Goal: Task Accomplishment & Management: Manage account settings

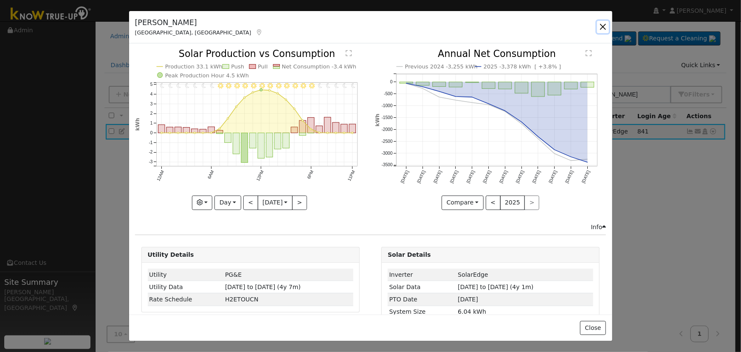
click at [600, 23] on button "button" at bounding box center [603, 27] width 12 height 12
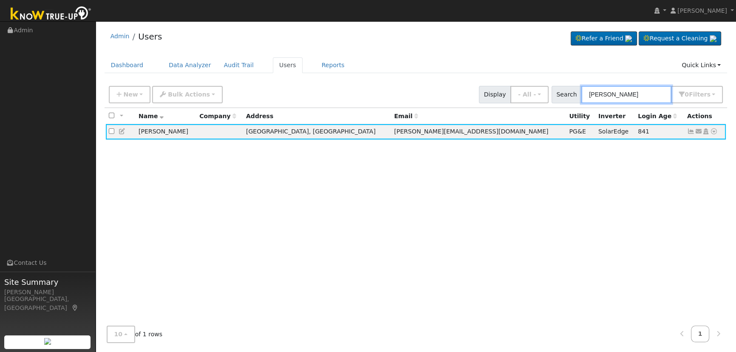
drag, startPoint x: 649, startPoint y: 96, endPoint x: 487, endPoint y: 87, distance: 162.5
click at [484, 85] on div "New Add User Quick Add Quick Connect Quick Convert Lead Bulk Actions Send Email…" at bounding box center [415, 93] width 617 height 20
paste input "Referred by SN install [PERSON_NAME] & [PERSON_NAME] Sold by CM Did not ask for…"
type input "Referred by SN install [PERSON_NAME] & [PERSON_NAME] Sold by CM Did not ask for…"
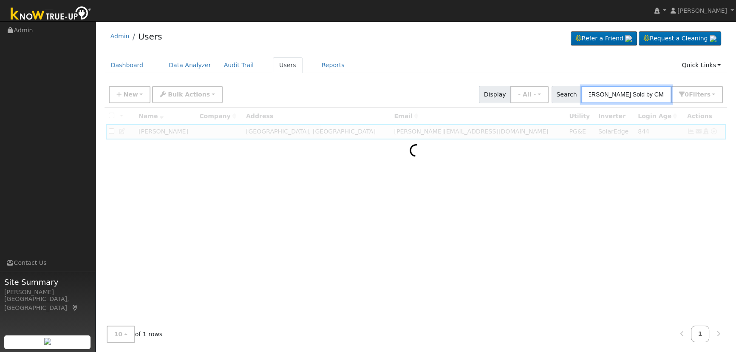
drag, startPoint x: 669, startPoint y: 91, endPoint x: 402, endPoint y: 86, distance: 266.8
click at [396, 87] on div "New Add User Quick Add Quick Connect Quick Convert Lead Bulk Actions Send Email…" at bounding box center [415, 93] width 617 height 20
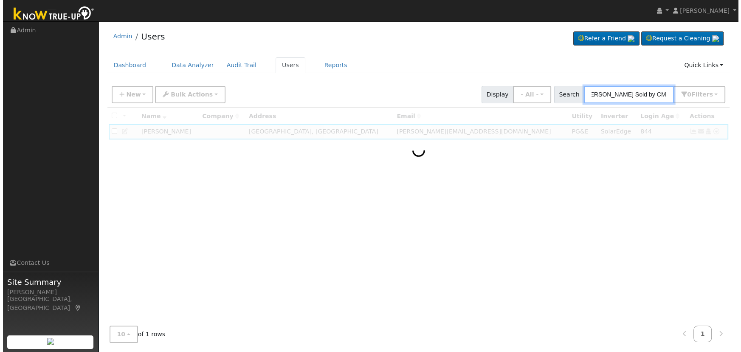
scroll to position [0, 0]
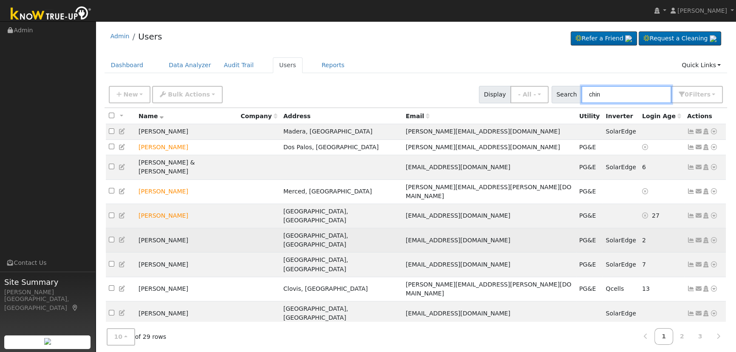
type input "chin"
click at [690, 237] on icon at bounding box center [691, 240] width 8 height 6
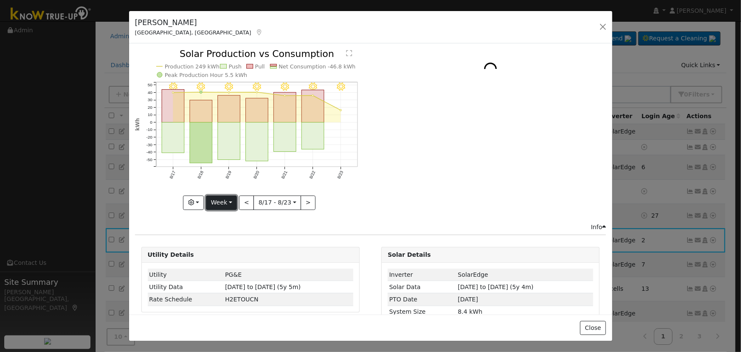
click at [229, 201] on button "Week" at bounding box center [221, 202] width 31 height 14
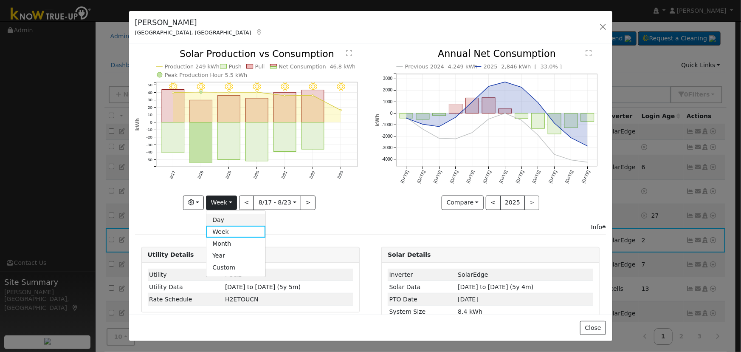
click at [230, 220] on link "Day" at bounding box center [235, 220] width 59 height 12
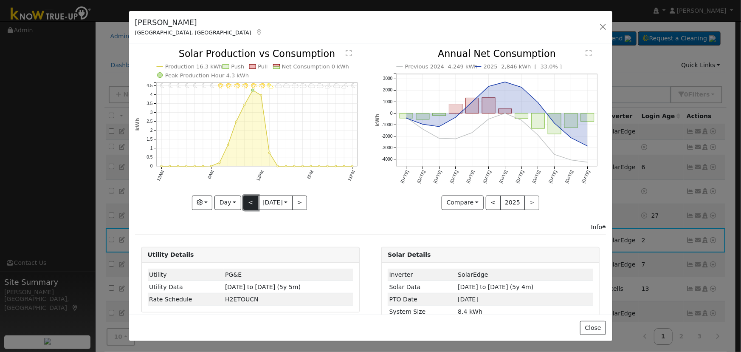
click at [251, 197] on button "<" at bounding box center [250, 202] width 15 height 14
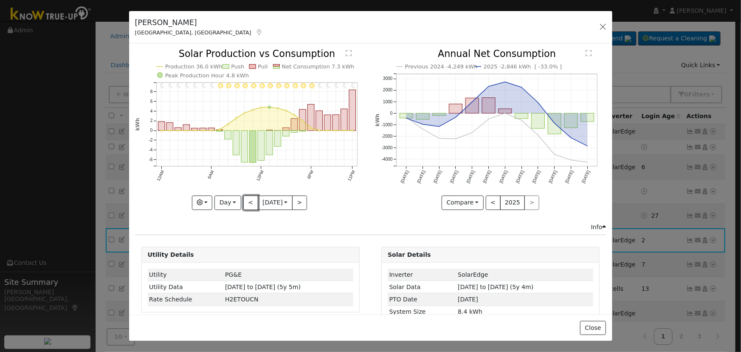
click at [250, 197] on button "<" at bounding box center [250, 202] width 15 height 14
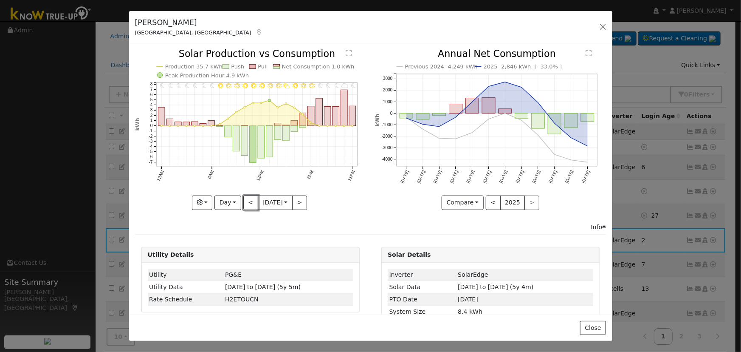
click at [250, 197] on button "<" at bounding box center [250, 202] width 15 height 14
type input "[DATE]"
